Goal: Submit feedback/report problem

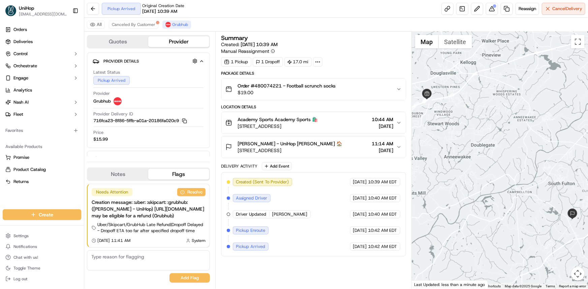
drag, startPoint x: 525, startPoint y: 130, endPoint x: 515, endPoint y: 128, distance: 9.8
click at [515, 128] on div at bounding box center [500, 160] width 176 height 257
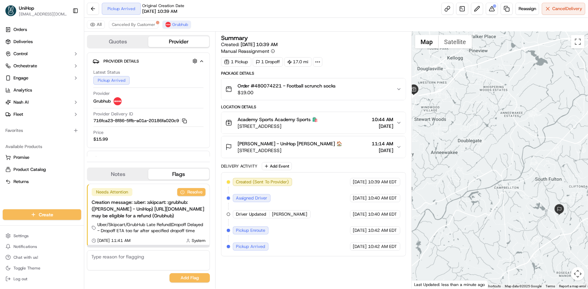
click at [141, 180] on button "Notes" at bounding box center [118, 174] width 61 height 11
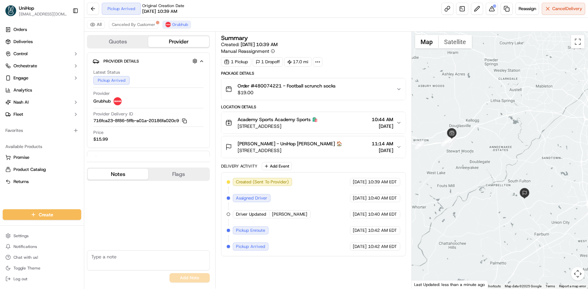
drag, startPoint x: 474, startPoint y: 133, endPoint x: 491, endPoint y: 152, distance: 25.0
click at [491, 152] on div at bounding box center [500, 160] width 176 height 257
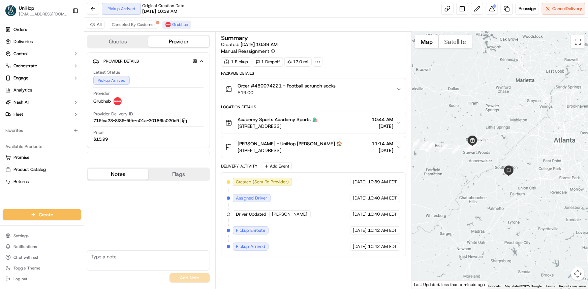
drag, startPoint x: 476, startPoint y: 152, endPoint x: 498, endPoint y: 159, distance: 22.7
click at [498, 159] on div at bounding box center [500, 160] width 176 height 257
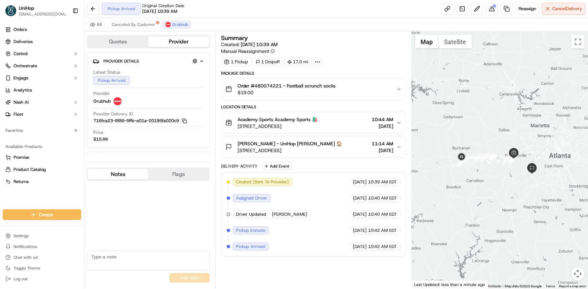
drag, startPoint x: 469, startPoint y: 173, endPoint x: 484, endPoint y: 175, distance: 15.3
click at [484, 175] on div at bounding box center [500, 160] width 176 height 257
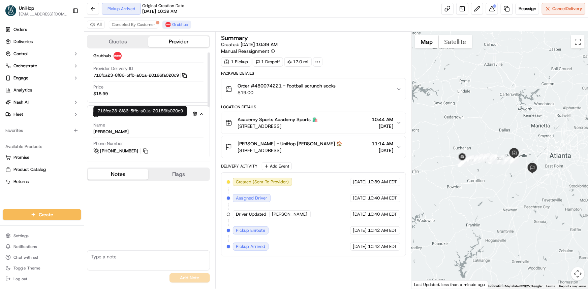
scroll to position [112, 0]
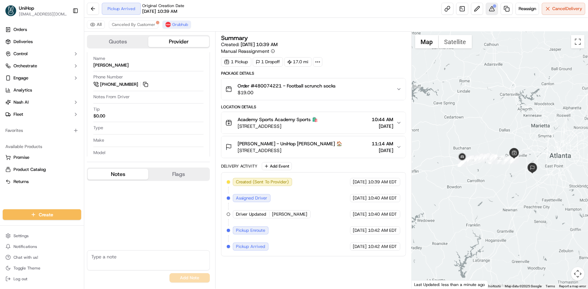
click at [493, 4] on div at bounding box center [494, 5] width 3 height 3
